Goal: Information Seeking & Learning: Learn about a topic

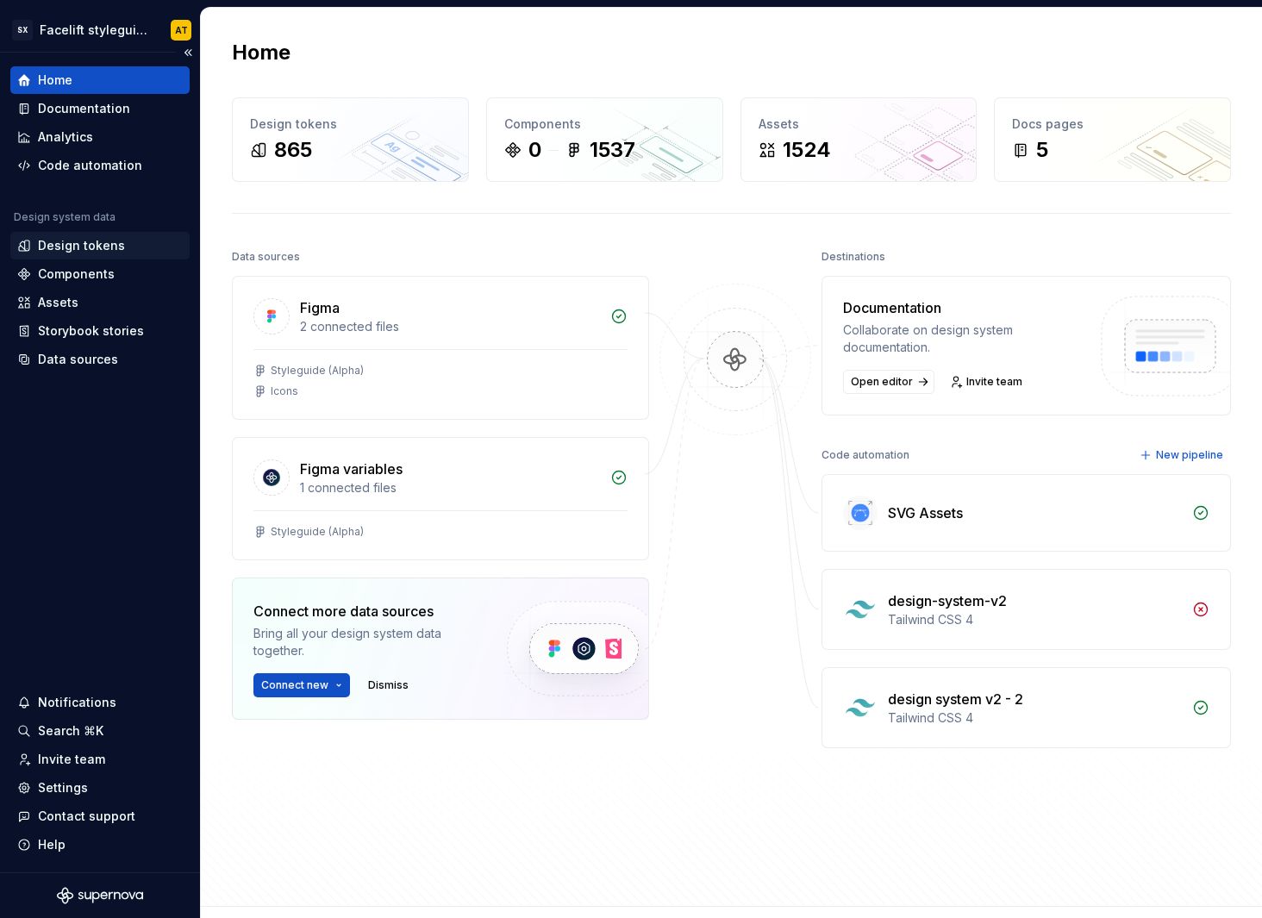
click at [109, 235] on div "Design tokens" at bounding box center [99, 246] width 179 height 28
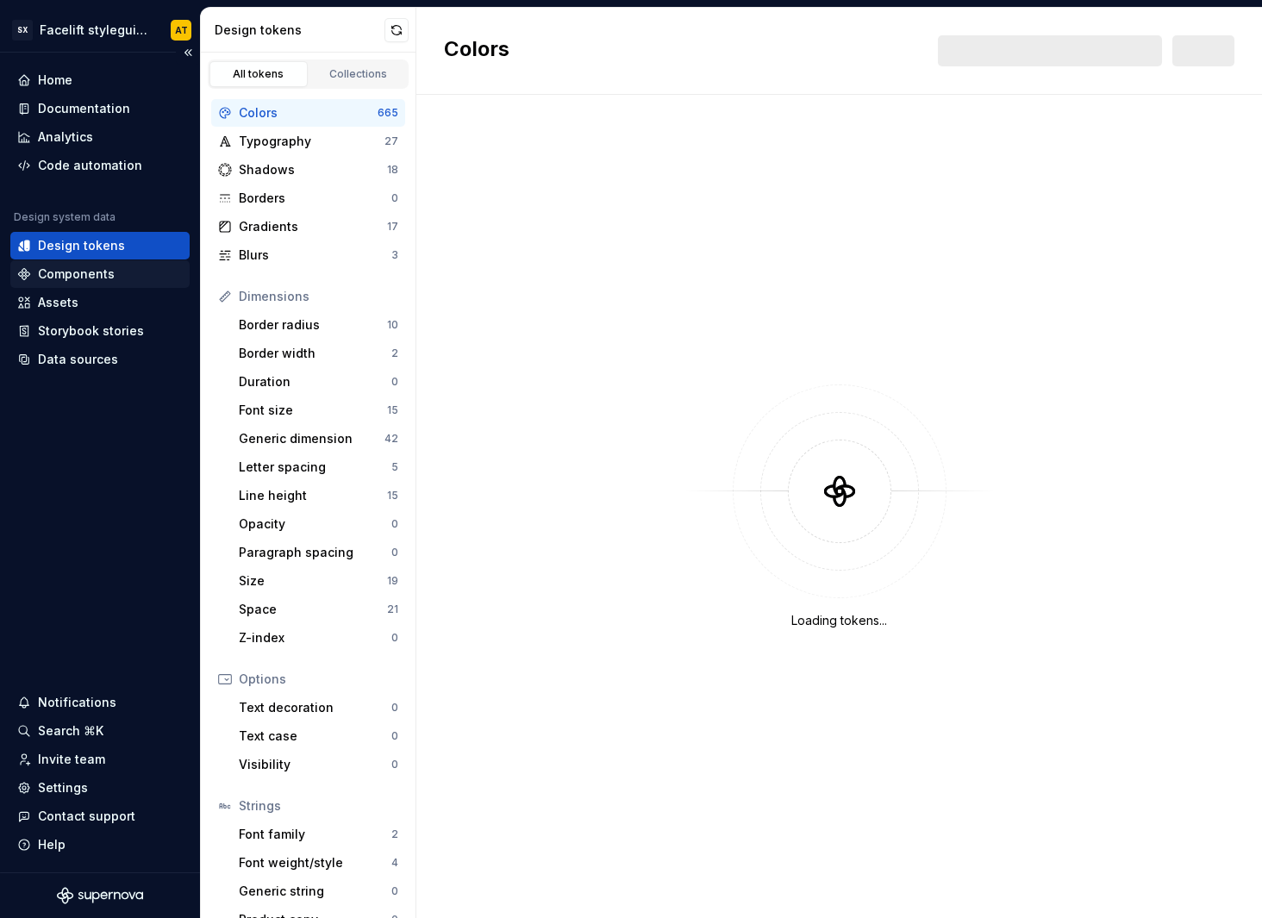
click at [100, 272] on div "Components" at bounding box center [76, 274] width 77 height 17
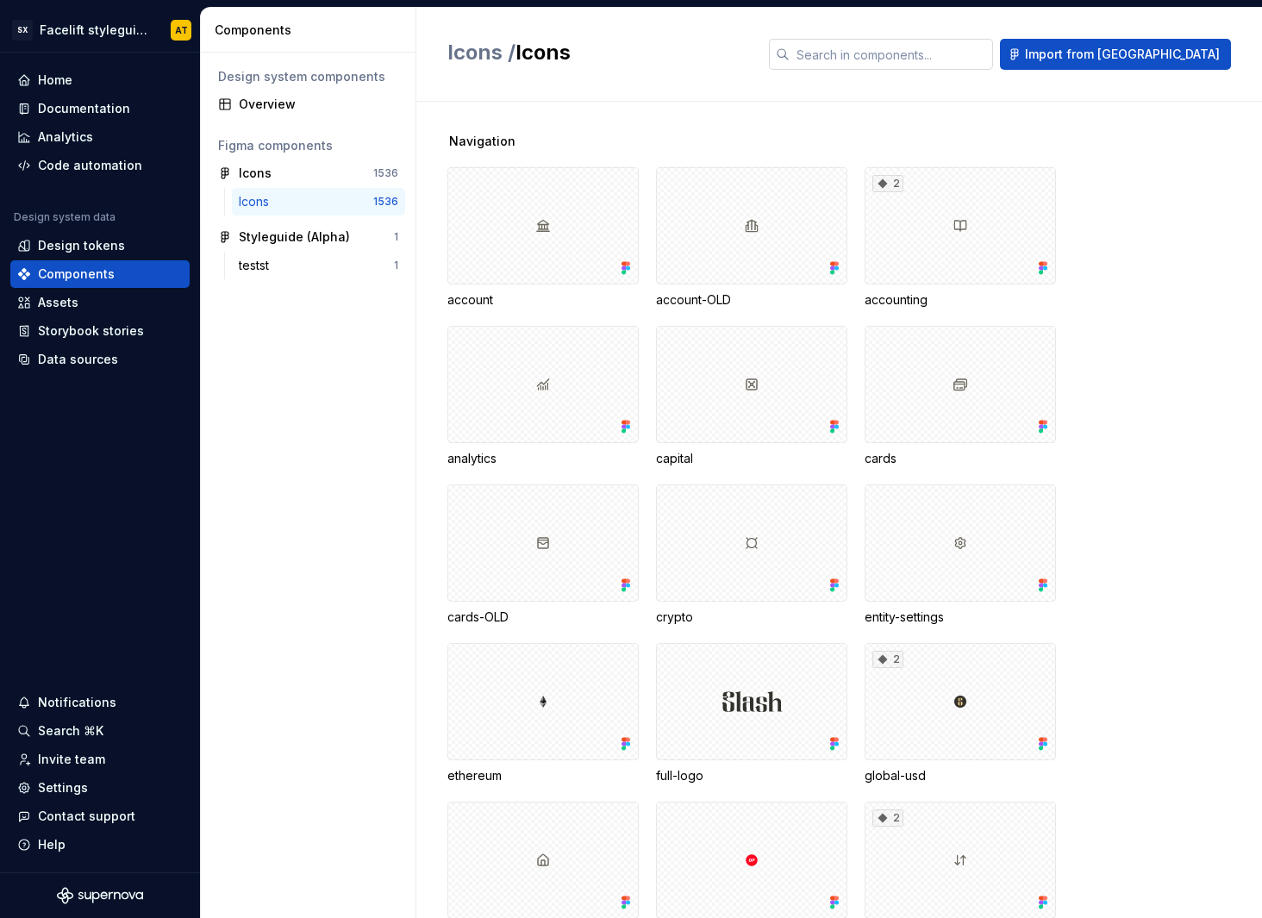
click at [954, 53] on input "text" at bounding box center [891, 54] width 203 height 31
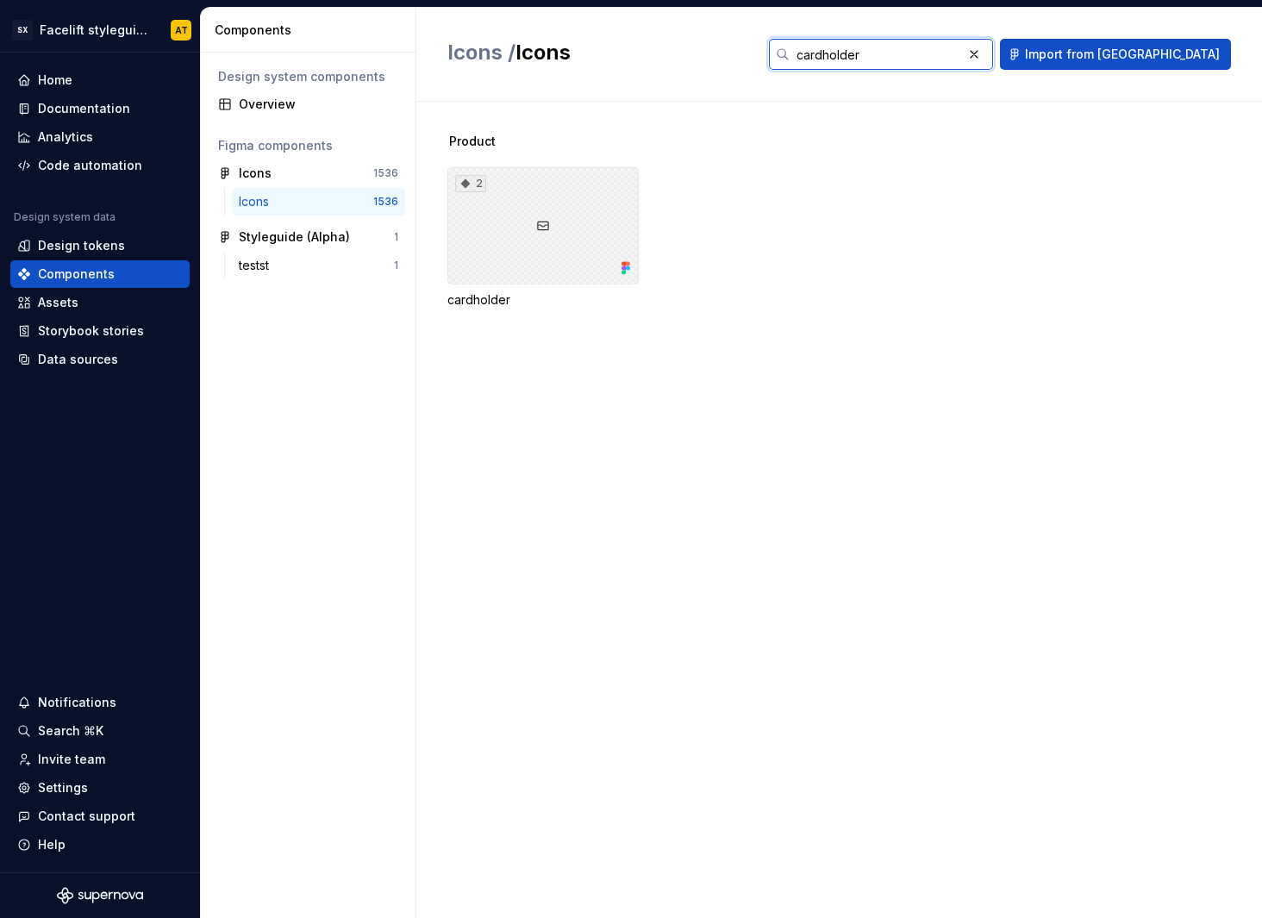
type input "cardholder"
click at [559, 256] on div "2" at bounding box center [542, 225] width 191 height 117
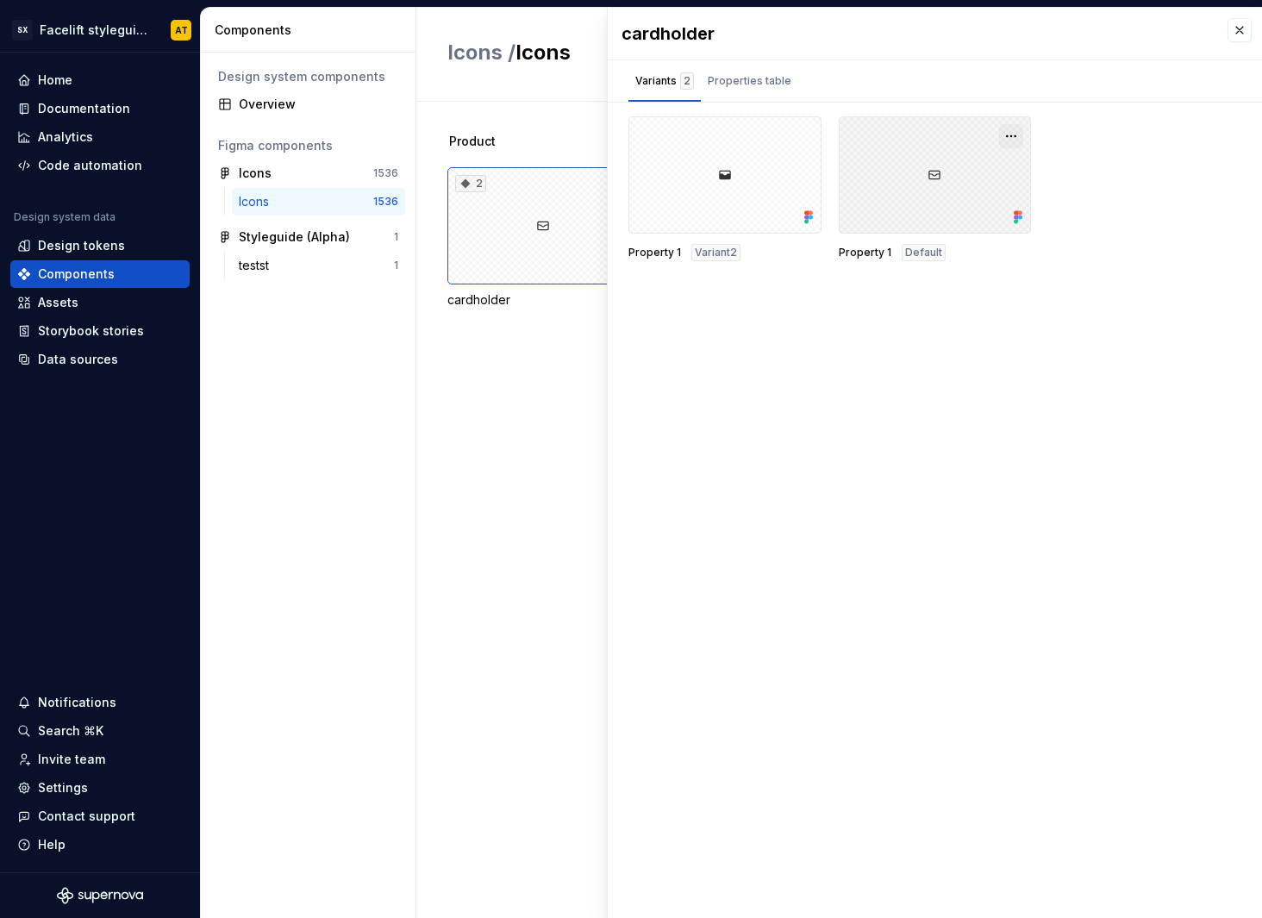
click at [1016, 134] on button "button" at bounding box center [1011, 136] width 24 height 24
click at [821, 367] on div "cardholder Variants 2 Properties table Property 1 Variant2 Property 1 Default P…" at bounding box center [935, 463] width 654 height 910
click at [534, 400] on div "Product 2 cardholder" at bounding box center [854, 510] width 815 height 816
click at [1241, 33] on button "button" at bounding box center [1240, 30] width 24 height 24
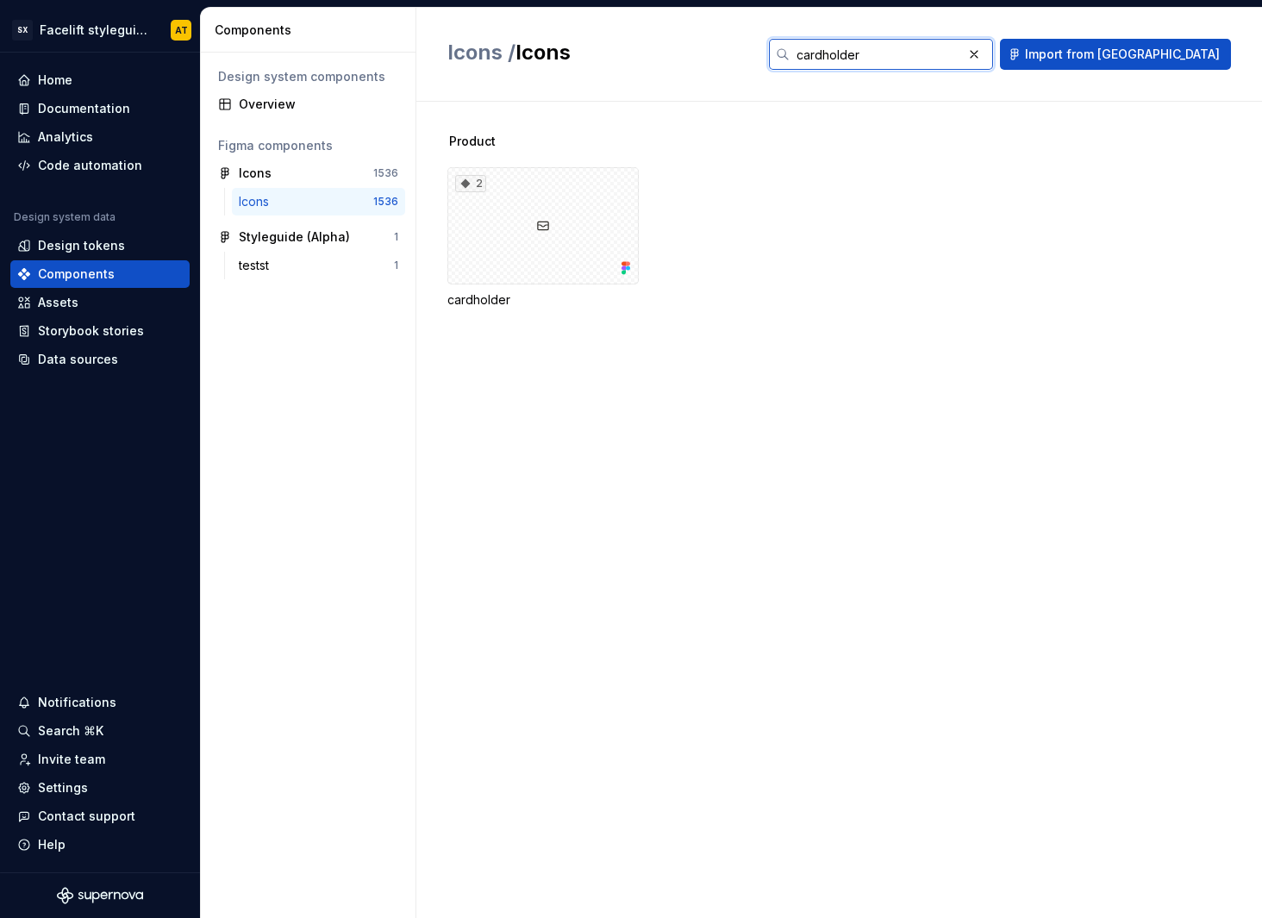
click at [962, 56] on input "cardholder" at bounding box center [876, 54] width 172 height 31
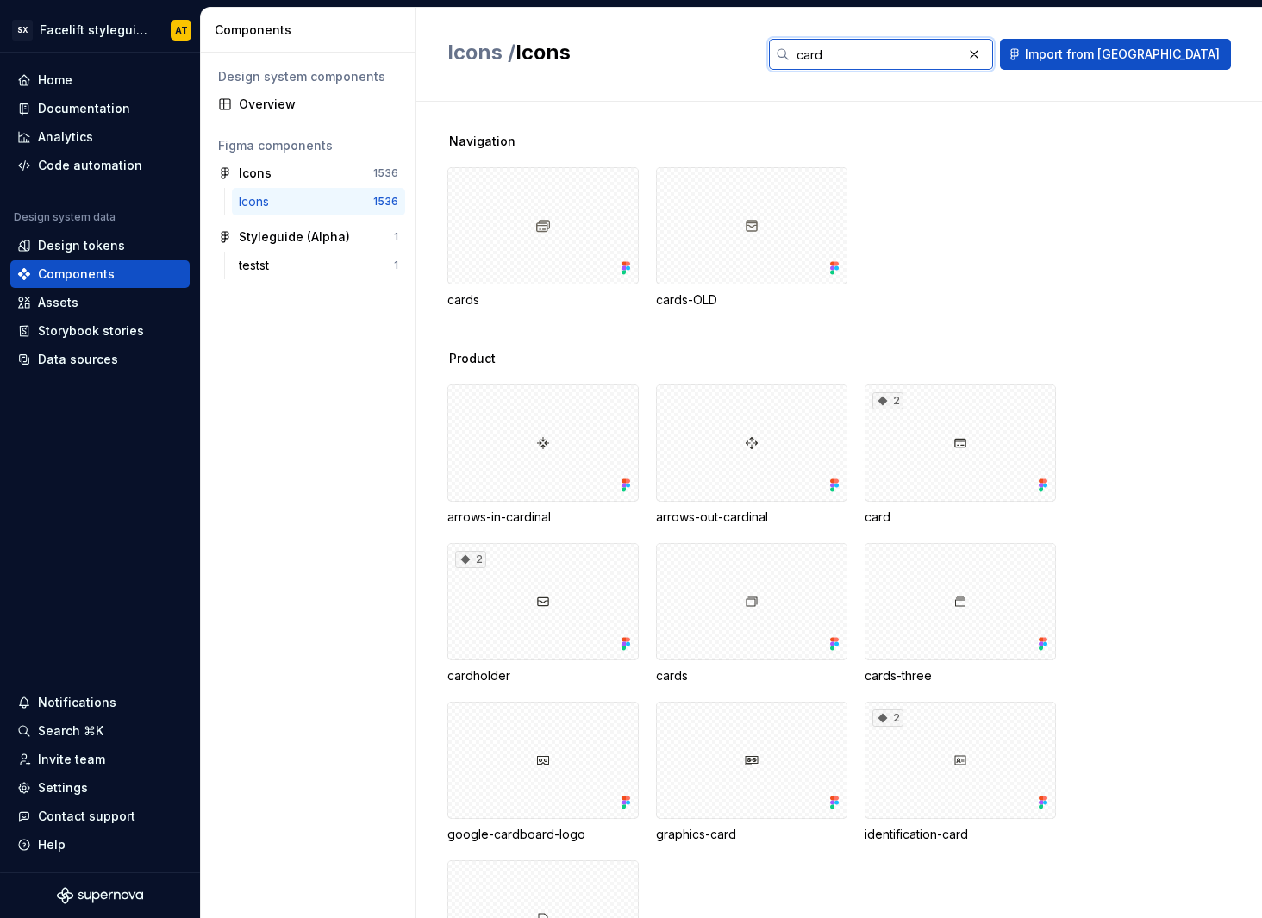
type input "card"
click at [317, 168] on div "Icons" at bounding box center [303, 173] width 128 height 17
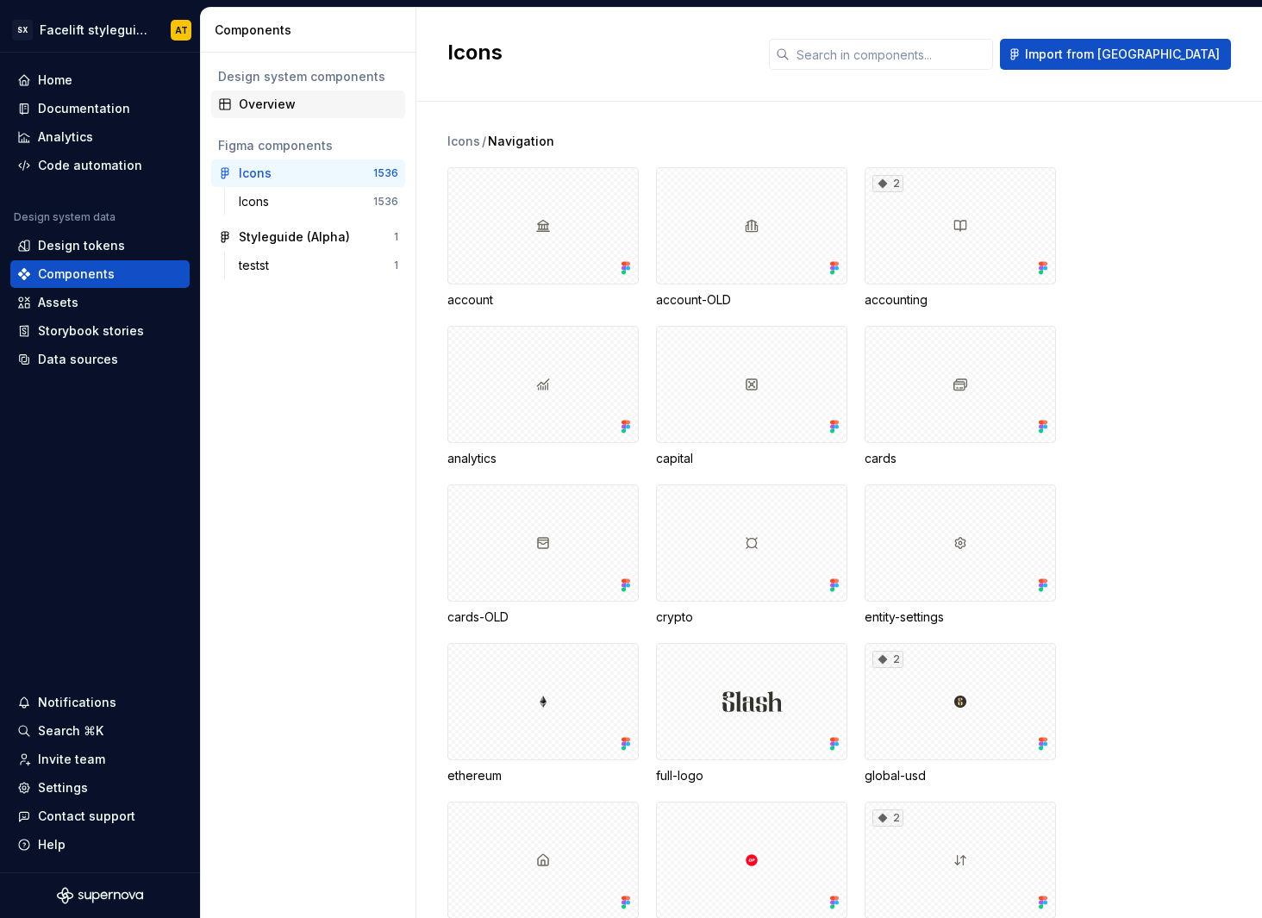
click at [265, 109] on div "Overview" at bounding box center [319, 104] width 160 height 17
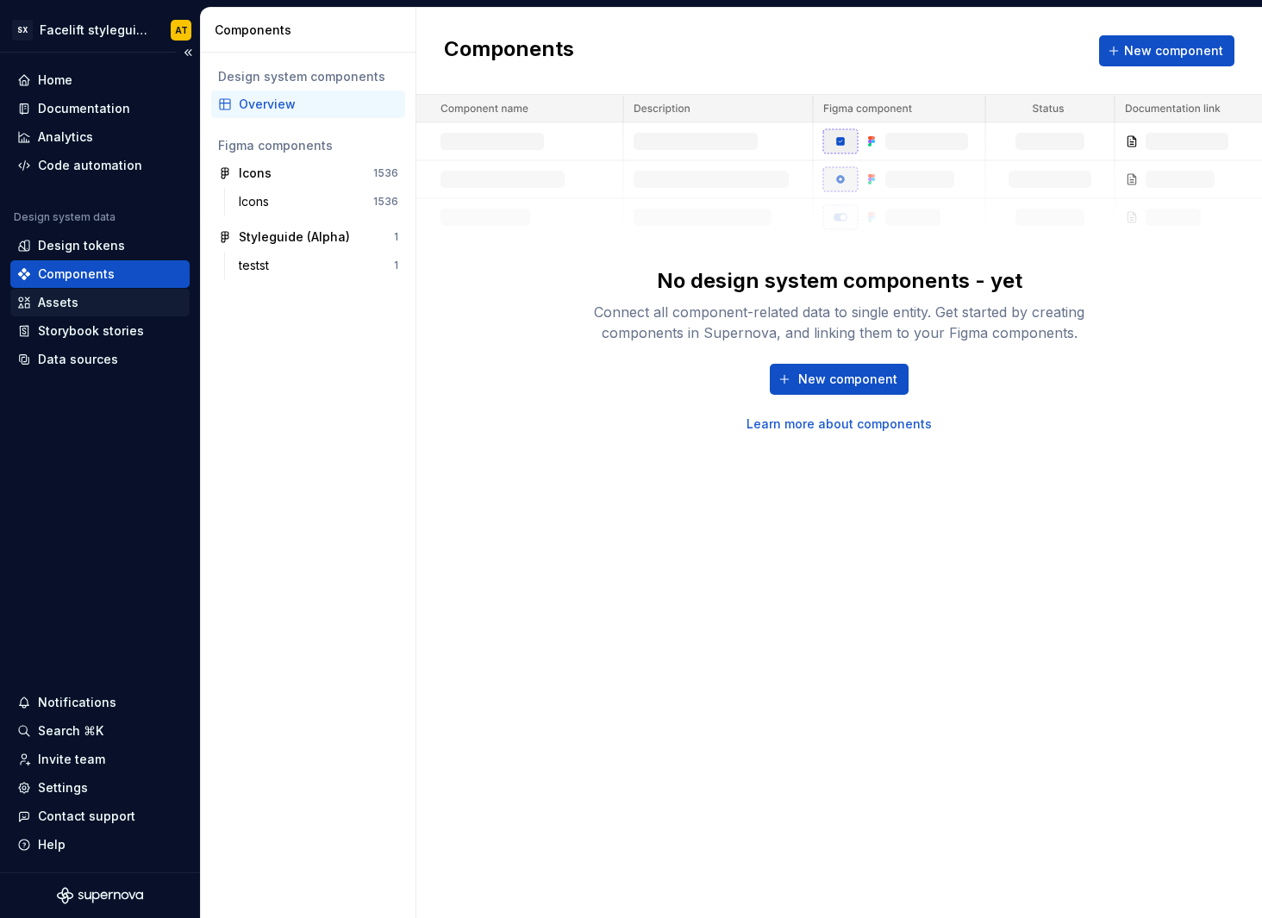
click at [94, 307] on div "Assets" at bounding box center [100, 302] width 166 height 17
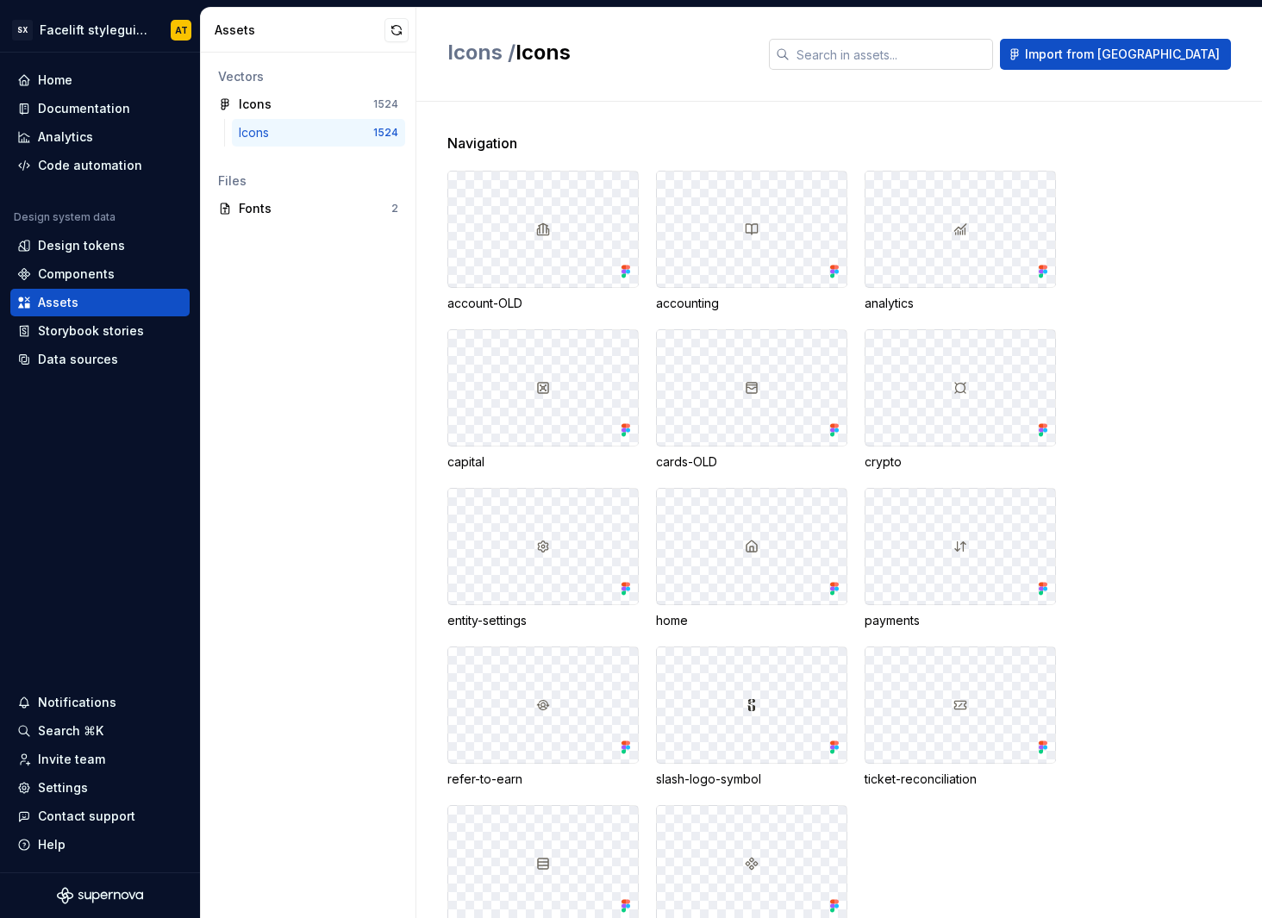
click at [948, 54] on input "text" at bounding box center [891, 54] width 203 height 31
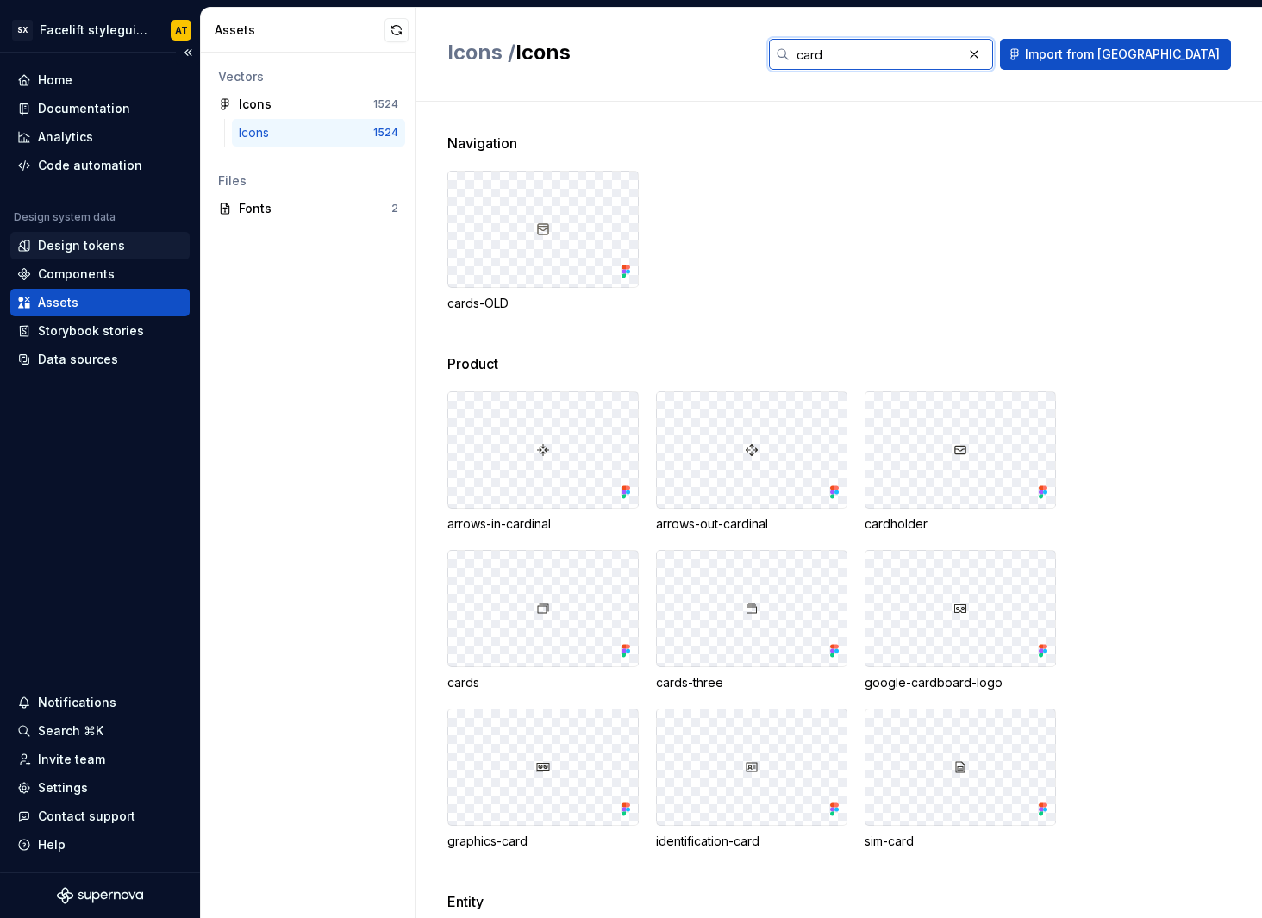
type input "card"
click at [103, 241] on div "Design tokens" at bounding box center [81, 245] width 87 height 17
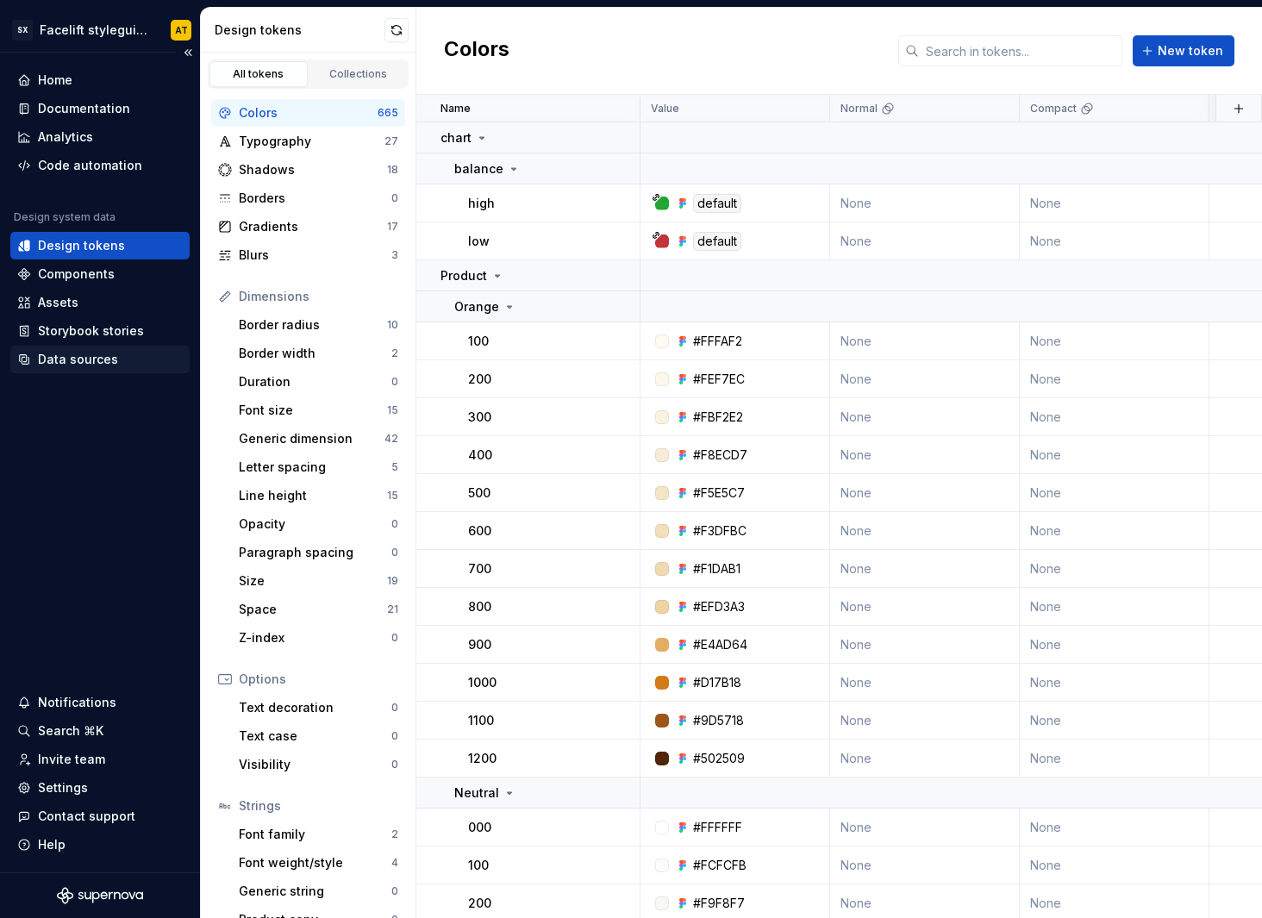
click at [104, 364] on div "Data sources" at bounding box center [78, 359] width 80 height 17
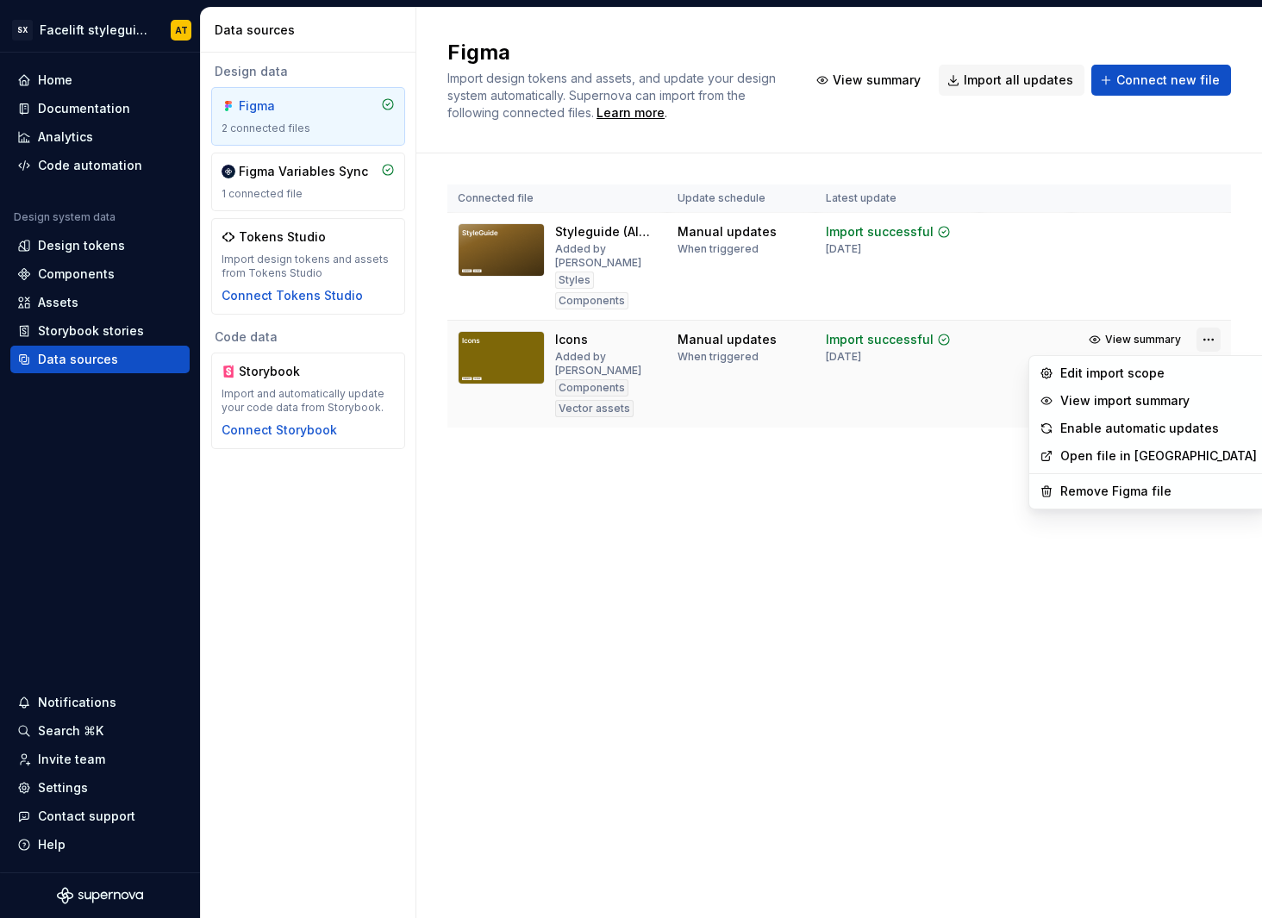
click at [1205, 337] on html "SX Facelift styleguide AT Home Documentation Analytics Code automation Design s…" at bounding box center [631, 459] width 1262 height 918
click at [931, 459] on html "SX Facelift styleguide AT Home Documentation Analytics Code automation Design s…" at bounding box center [631, 459] width 1262 height 918
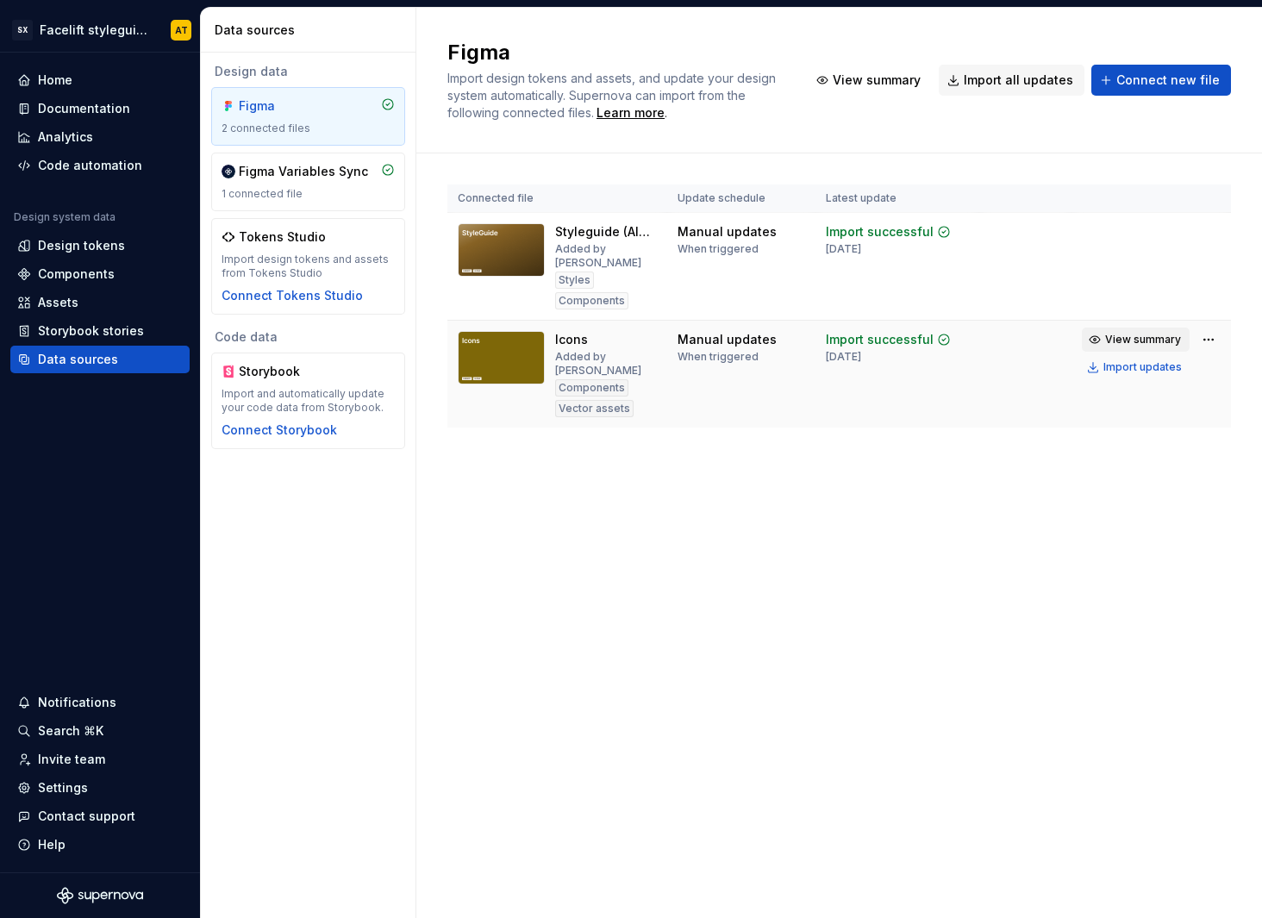
click at [1139, 340] on span "View summary" at bounding box center [1143, 340] width 76 height 14
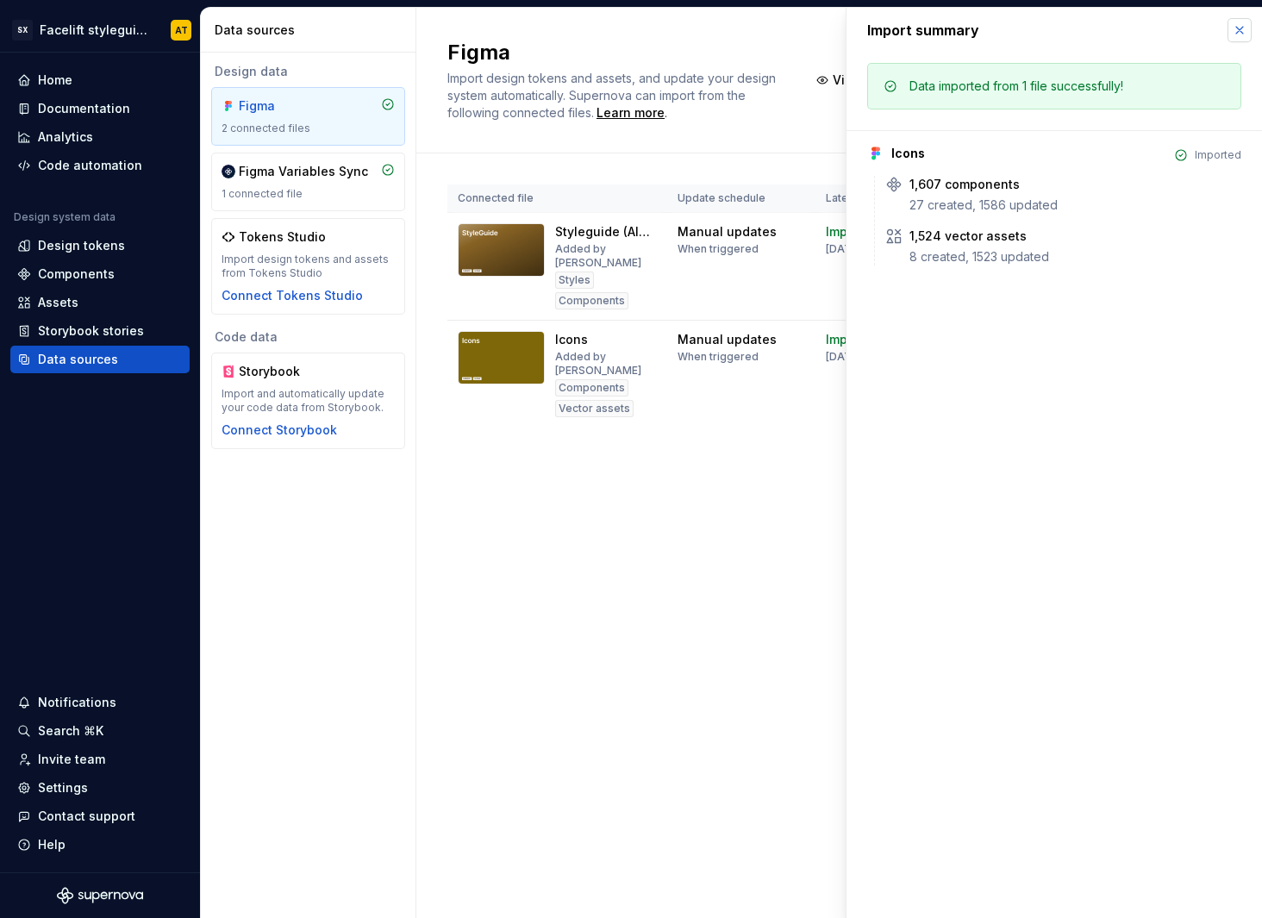
click at [1237, 33] on button "button" at bounding box center [1240, 30] width 24 height 24
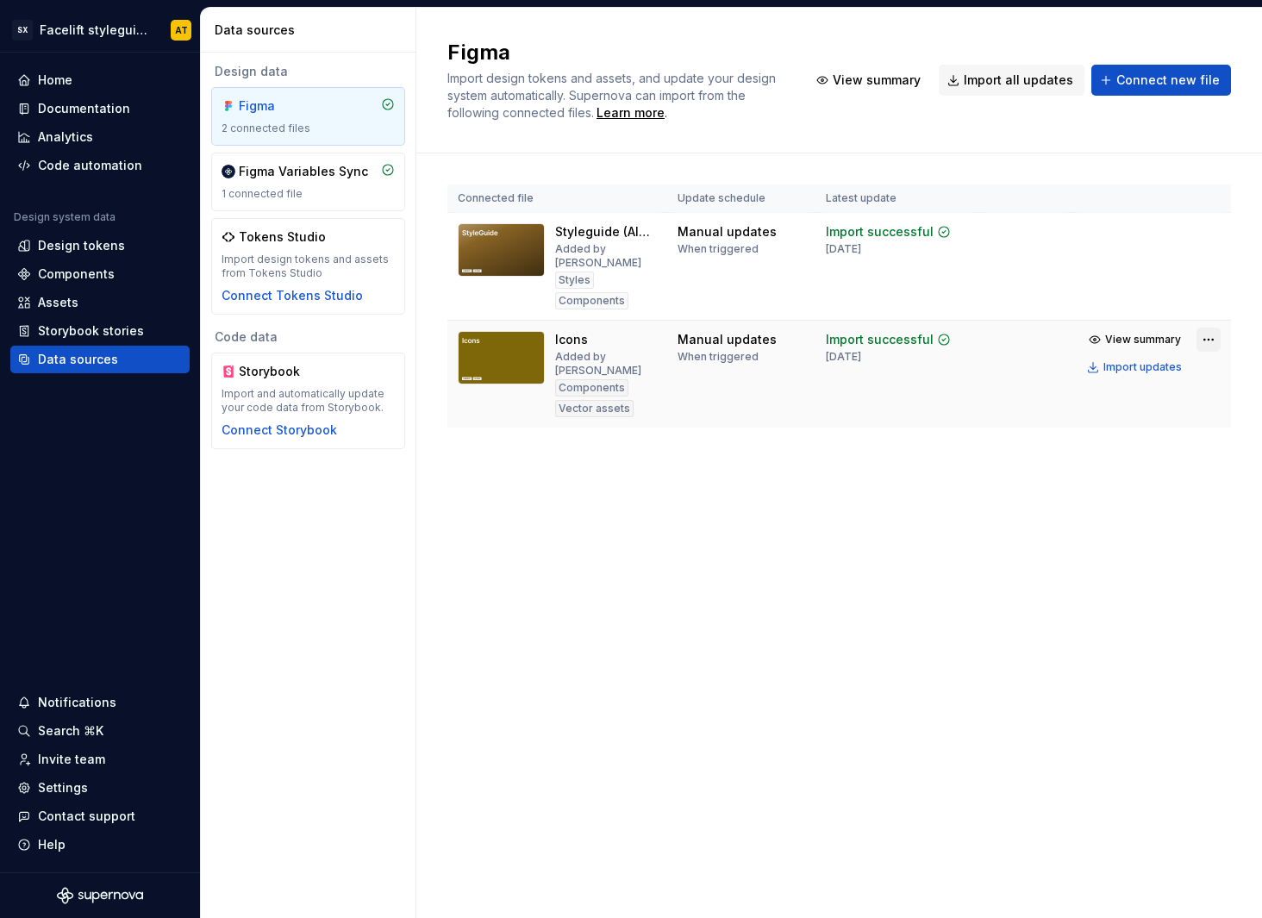
click at [1210, 339] on html "SX Facelift styleguide AT Home Documentation Analytics Code automation Design s…" at bounding box center [631, 459] width 1262 height 918
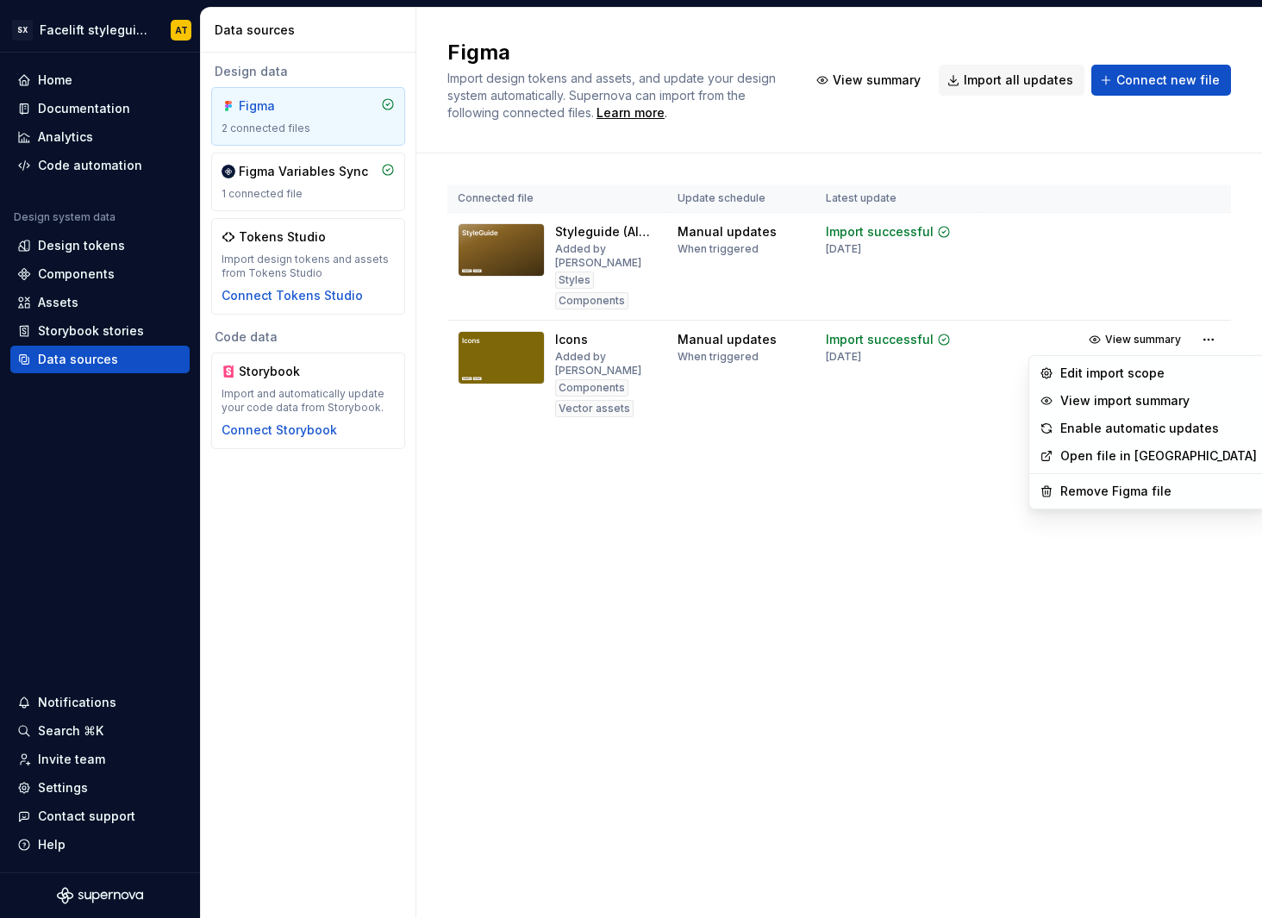
click at [810, 522] on html "SX Facelift styleguide AT Home Documentation Analytics Code automation Design s…" at bounding box center [631, 459] width 1262 height 918
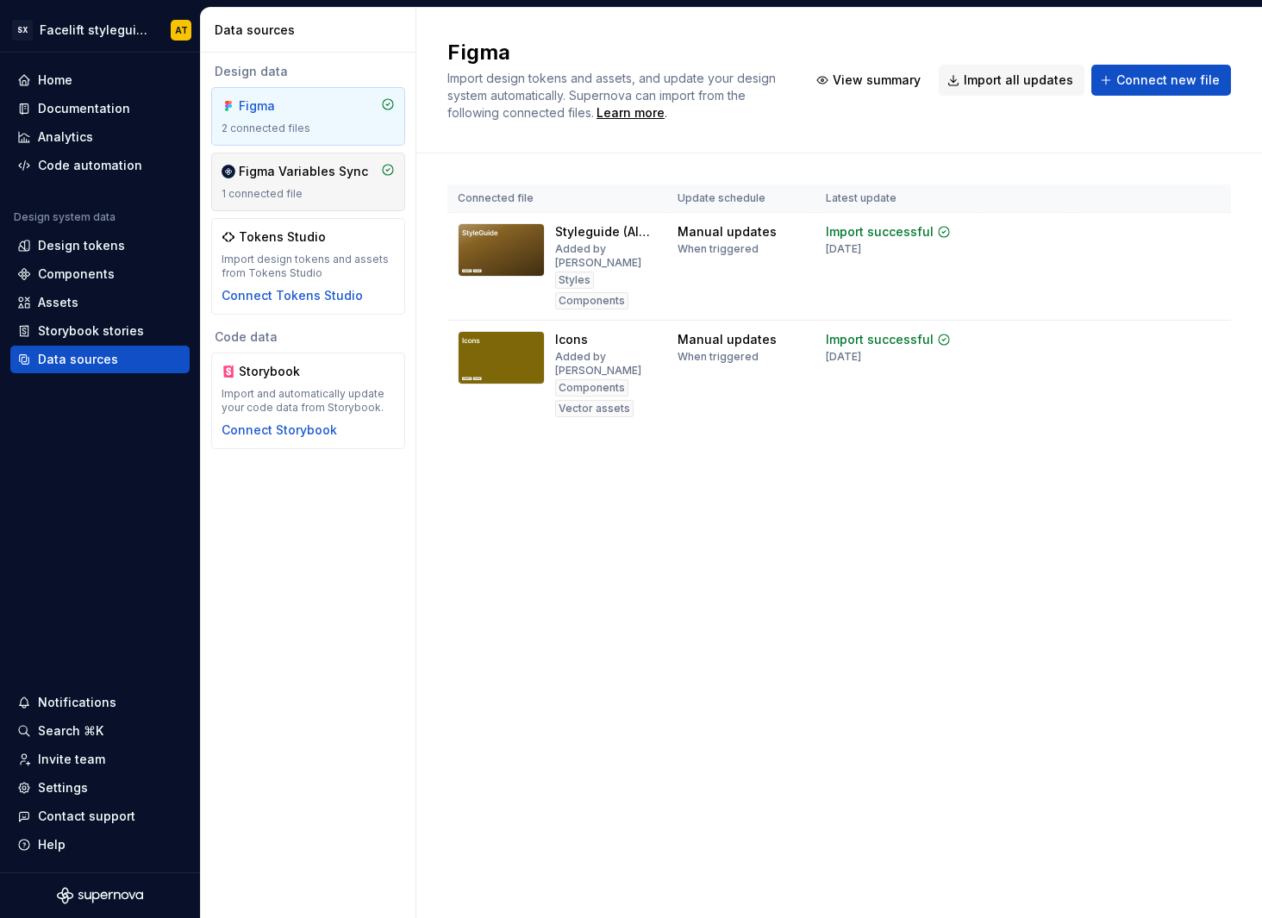
click at [341, 168] on div "Figma Variables Sync" at bounding box center [303, 171] width 129 height 17
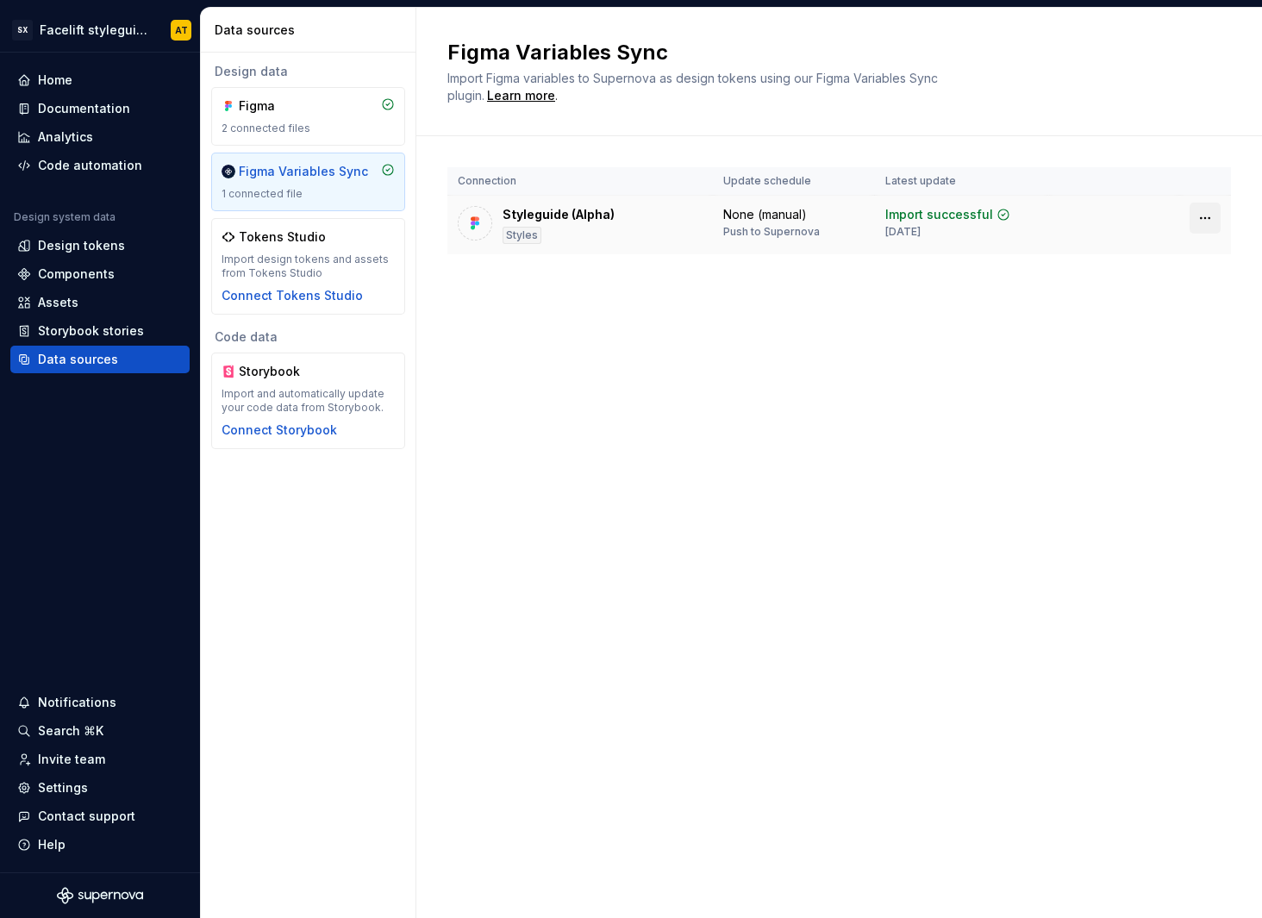
click at [1213, 212] on html "SX Facelift styleguide AT Home Documentation Analytics Code automation Design s…" at bounding box center [631, 459] width 1262 height 918
click at [704, 351] on html "SX Facelift styleguide AT Home Documentation Analytics Code automation Design s…" at bounding box center [631, 459] width 1262 height 918
click at [369, 128] on div "2 connected files" at bounding box center [308, 129] width 173 height 14
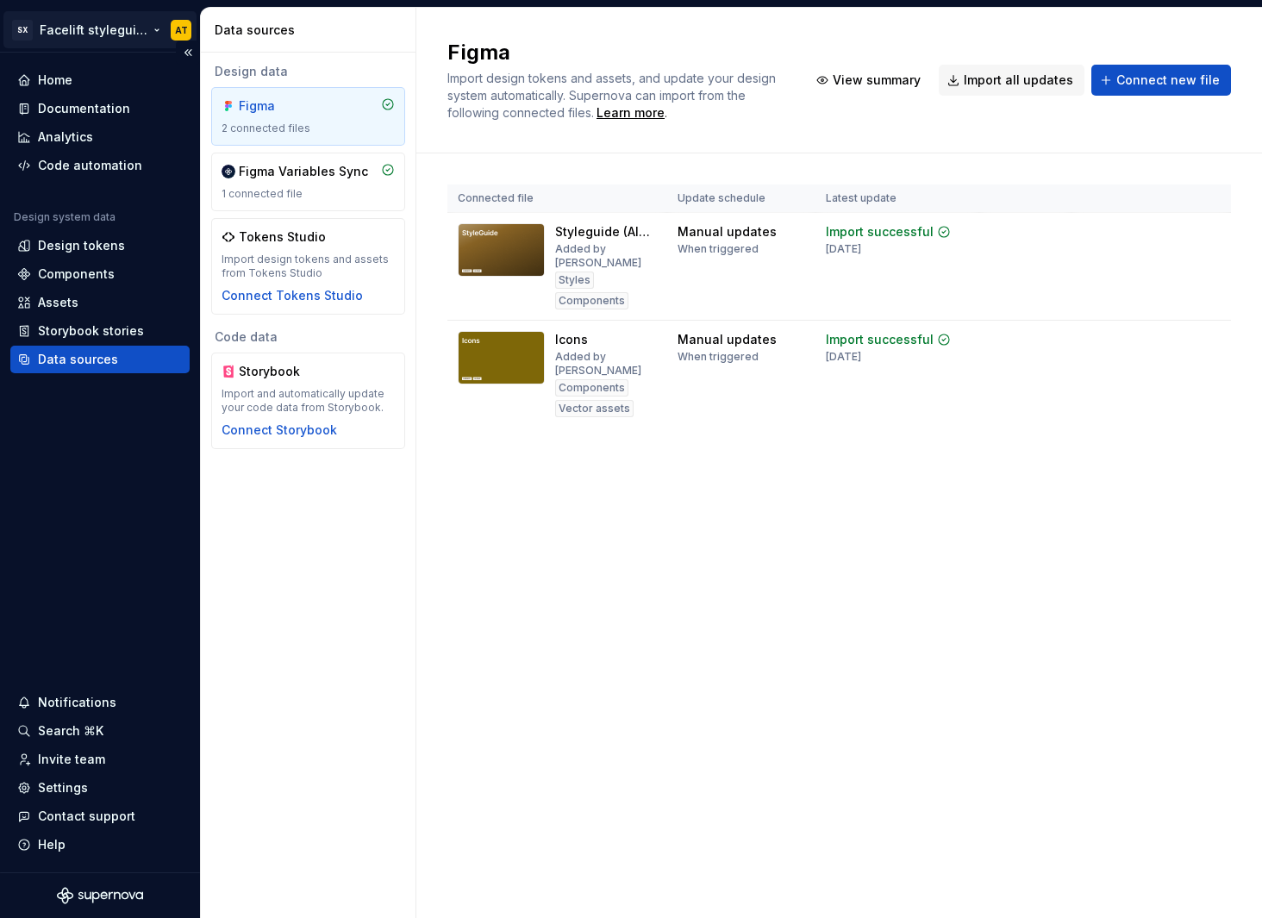
click at [88, 29] on html "SX Facelift styleguide AT Home Documentation Analytics Code automation Design s…" at bounding box center [631, 459] width 1262 height 918
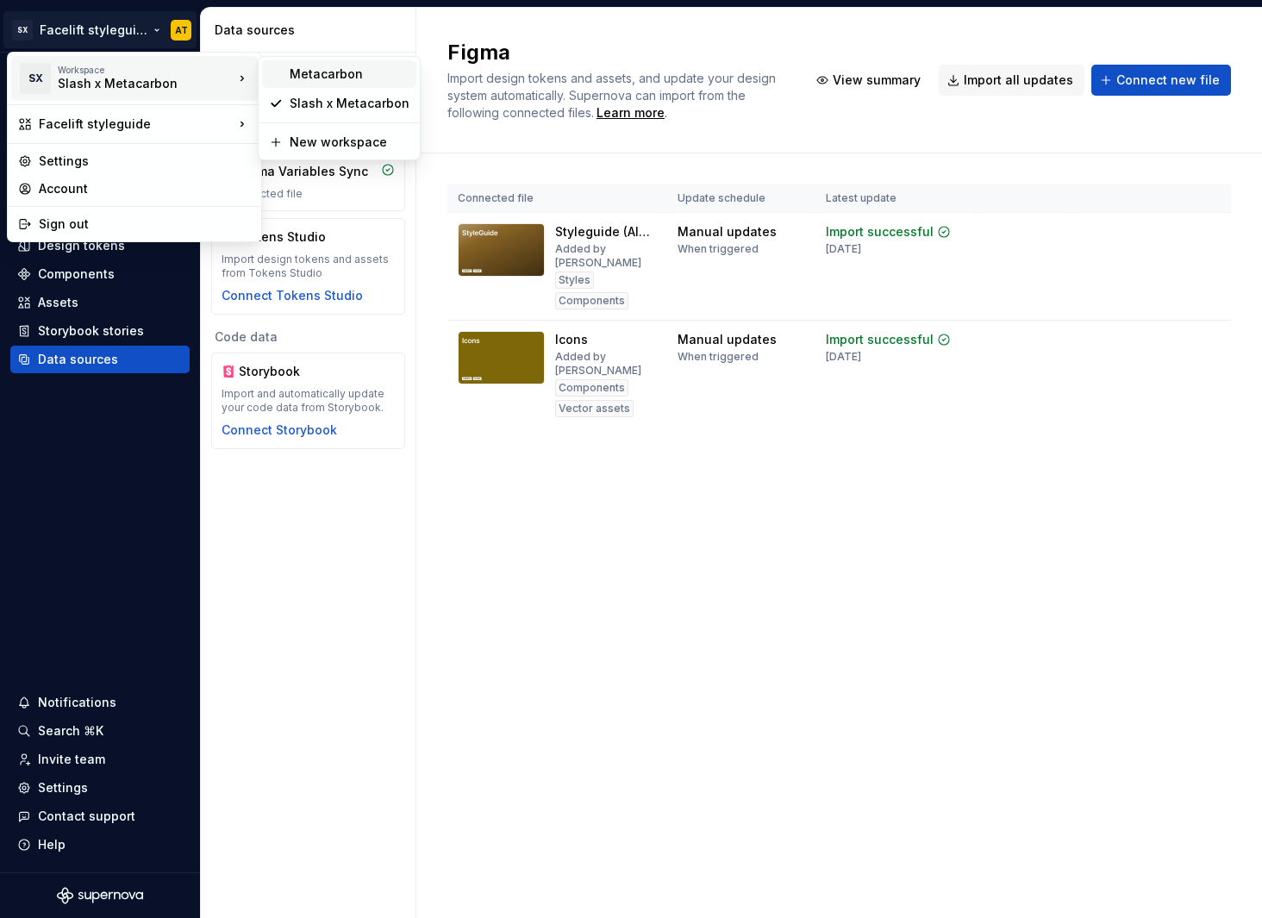
click at [300, 73] on div "Metacarbon" at bounding box center [350, 74] width 120 height 17
